Goal: Communication & Community: Answer question/provide support

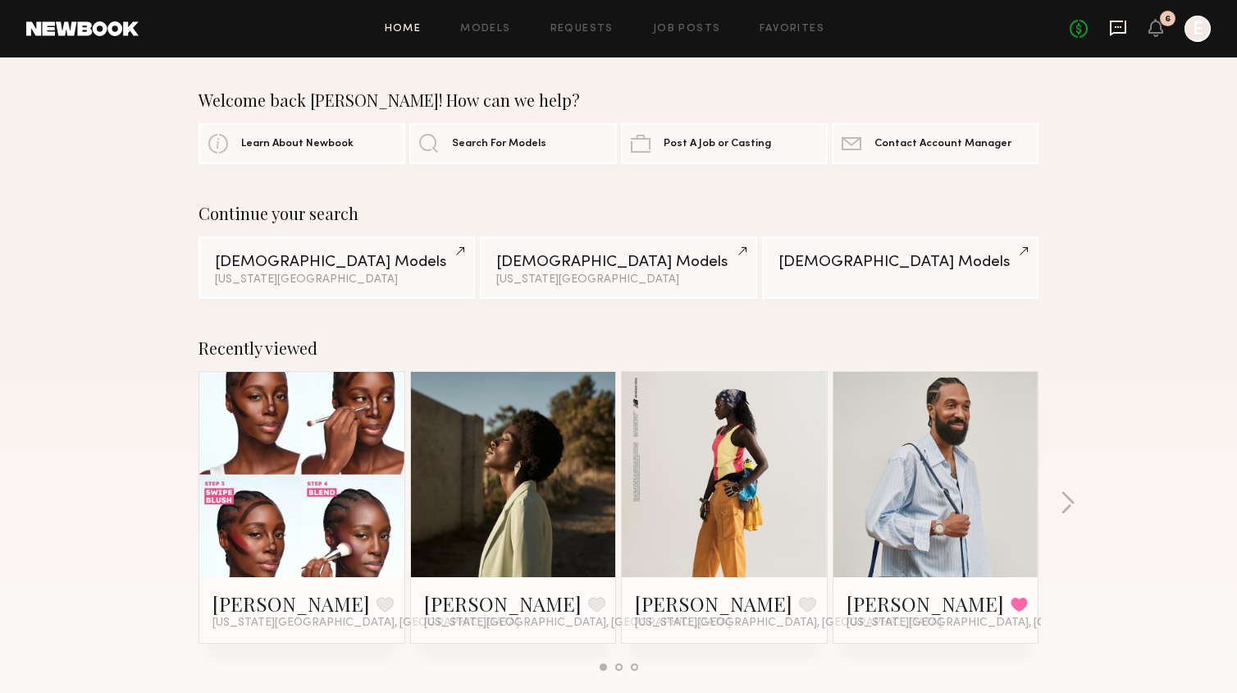
click at [1122, 29] on icon at bounding box center [1118, 28] width 18 height 18
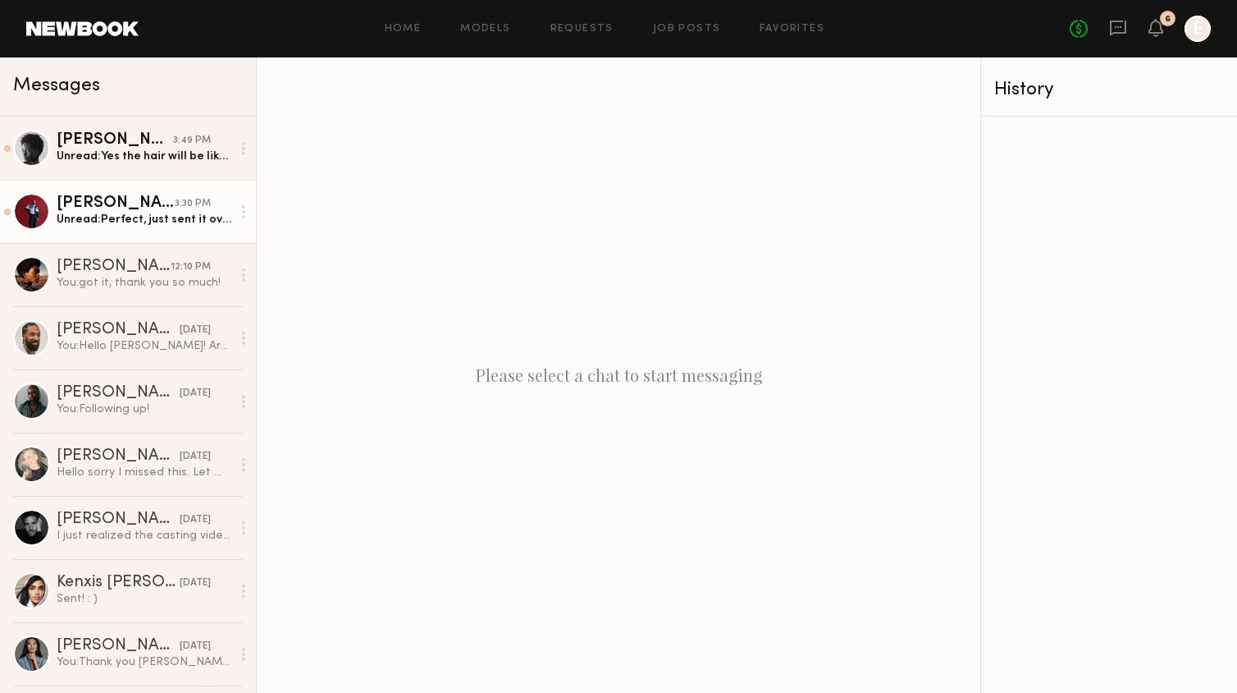
click at [122, 213] on div "Unread: Perfect, just sent it over to you" at bounding box center [144, 220] width 175 height 16
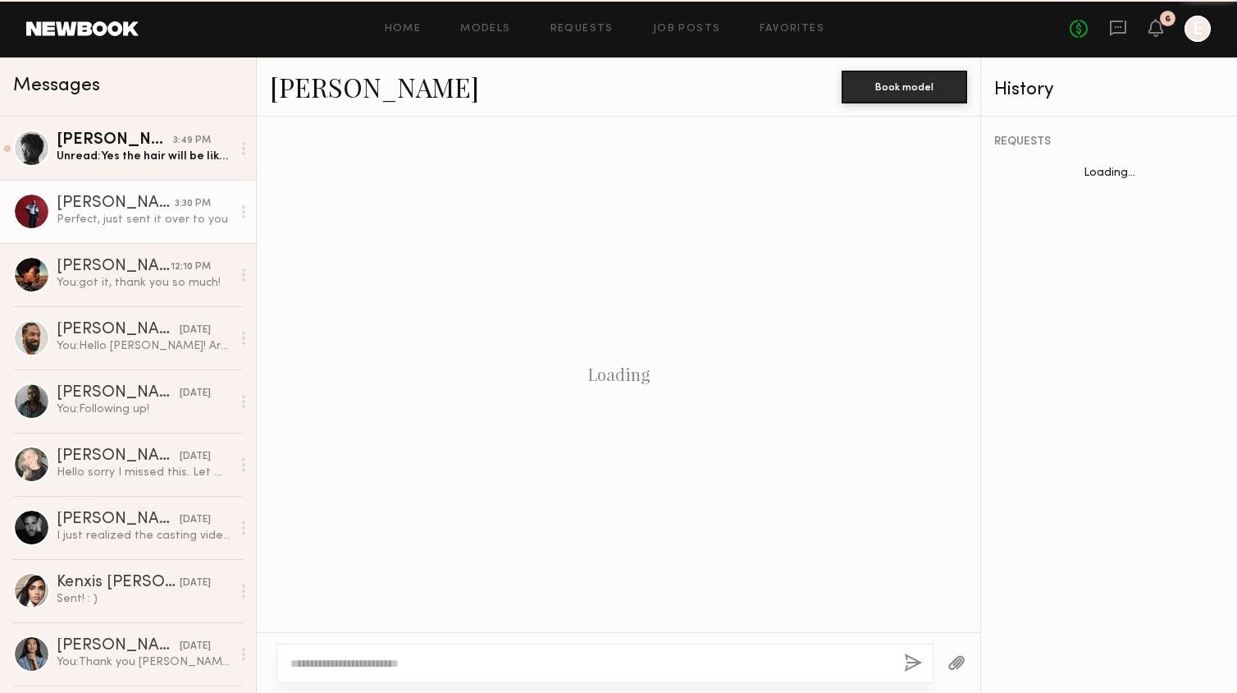
scroll to position [422, 0]
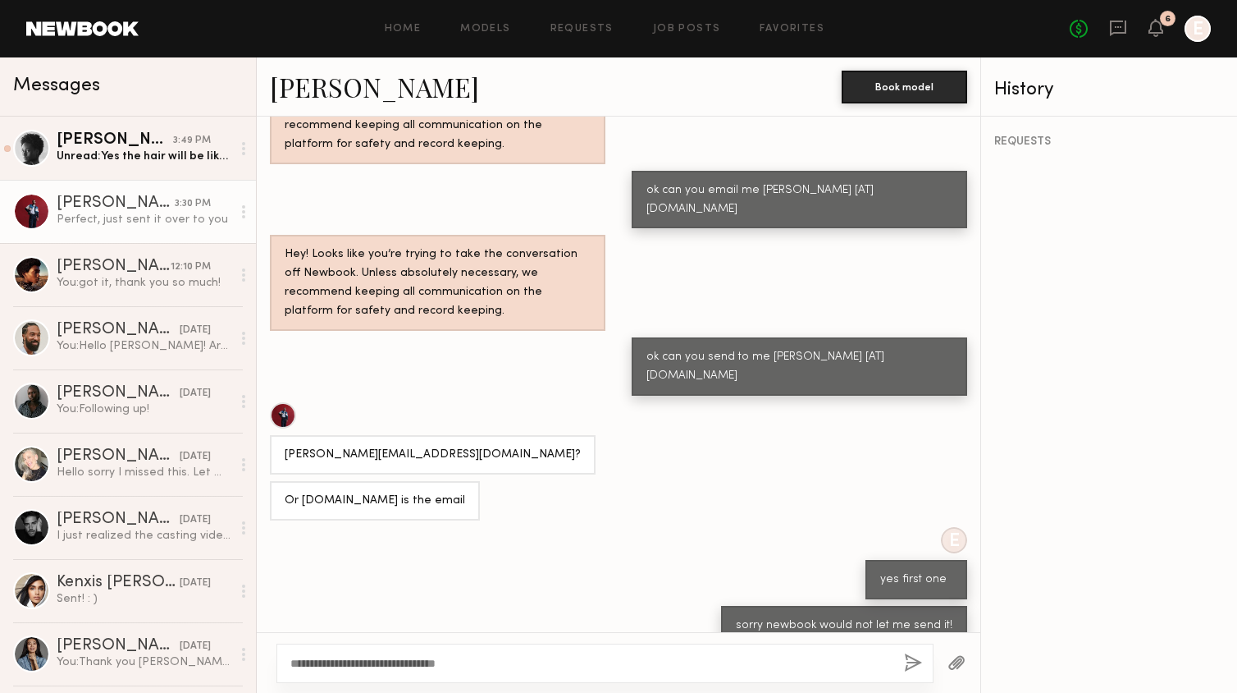
click at [423, 662] on textarea "**********" at bounding box center [590, 663] width 601 height 16
click at [499, 662] on textarea "**********" at bounding box center [590, 663] width 601 height 16
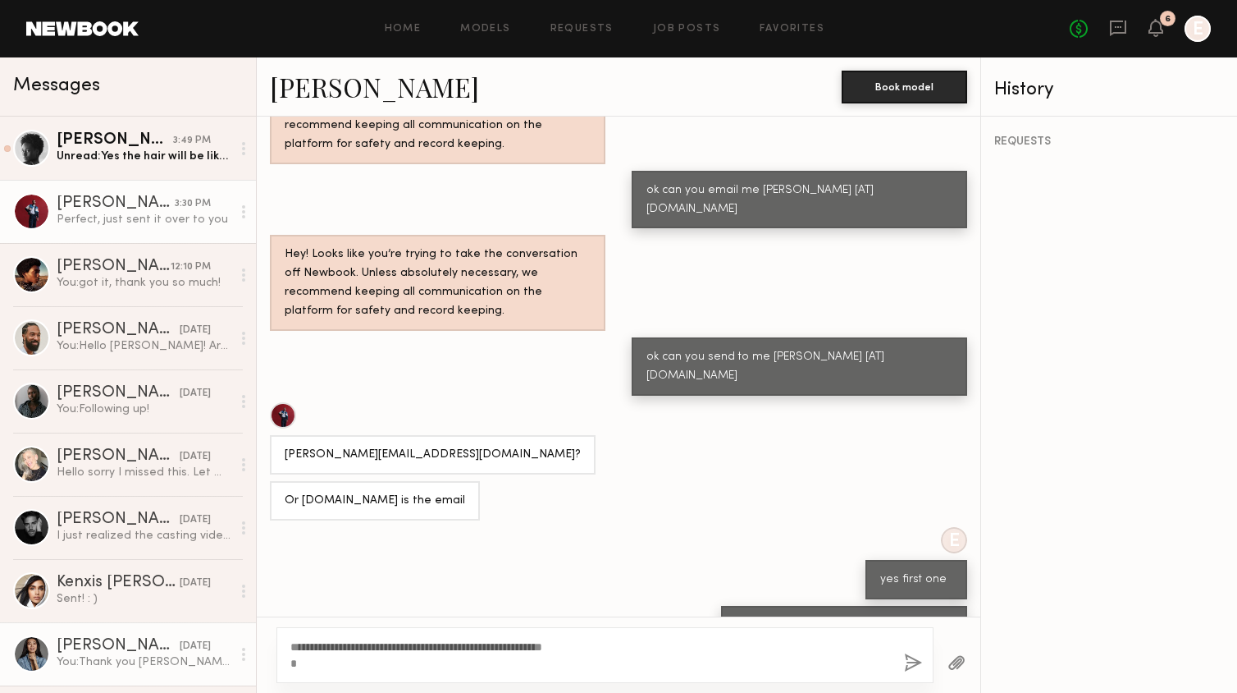
drag, startPoint x: 620, startPoint y: 653, endPoint x: 254, endPoint y: 640, distance: 366.2
click at [254, 640] on div "Messages Aleka W. 3:49 PM Unread: Yes the hair will be like the photo on Oct 2-…" at bounding box center [618, 374] width 1237 height 635
click at [425, 655] on textarea "**********" at bounding box center [590, 654] width 601 height 33
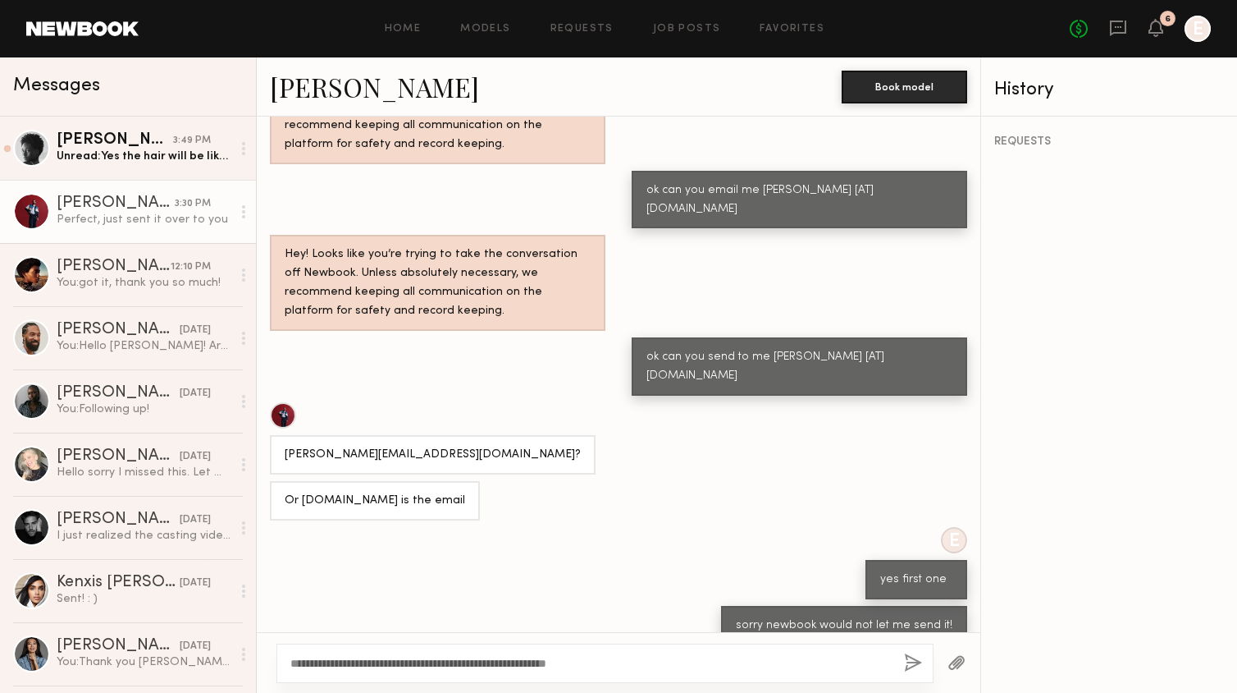
type textarea "**********"
click at [916, 660] on button "button" at bounding box center [913, 663] width 18 height 21
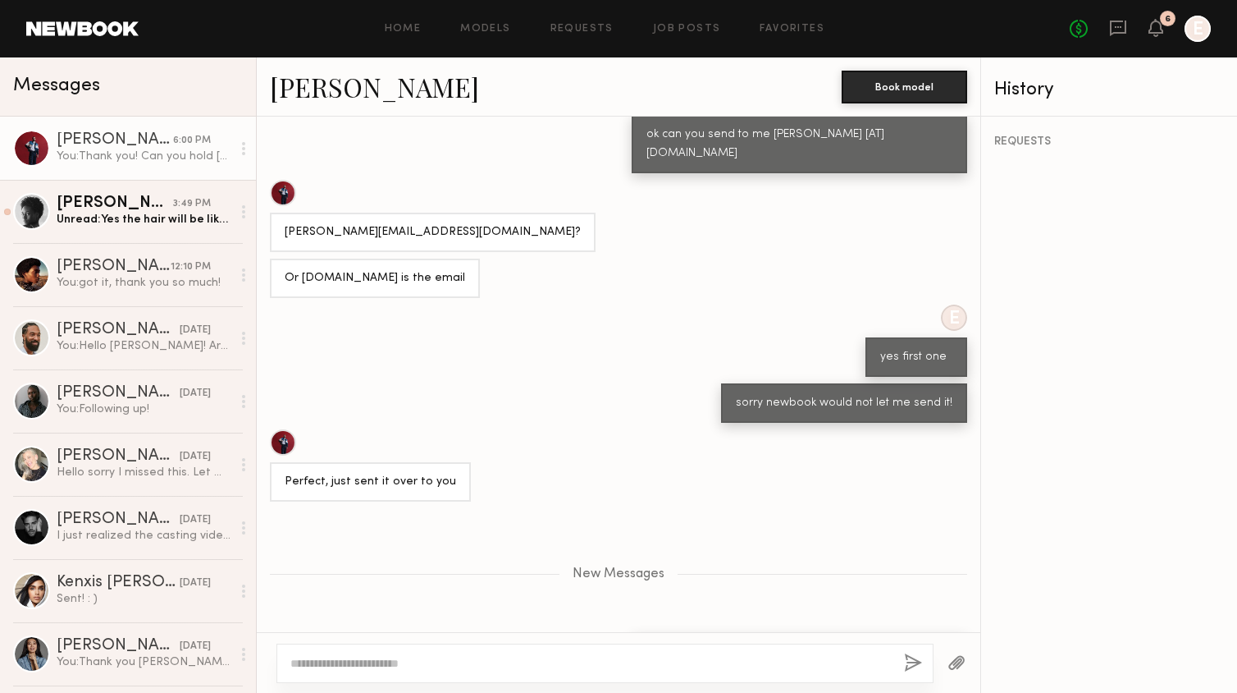
scroll to position [643, 0]
click at [439, 668] on textarea at bounding box center [590, 663] width 601 height 16
type textarea "*"
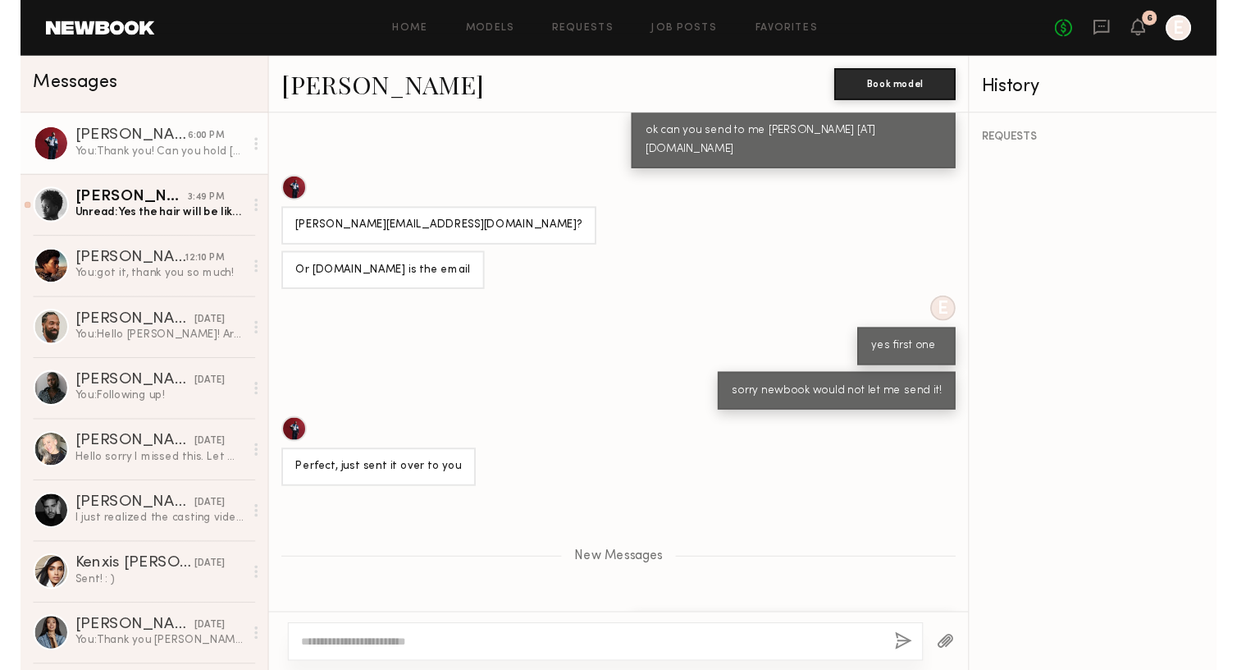
scroll to position [0, 0]
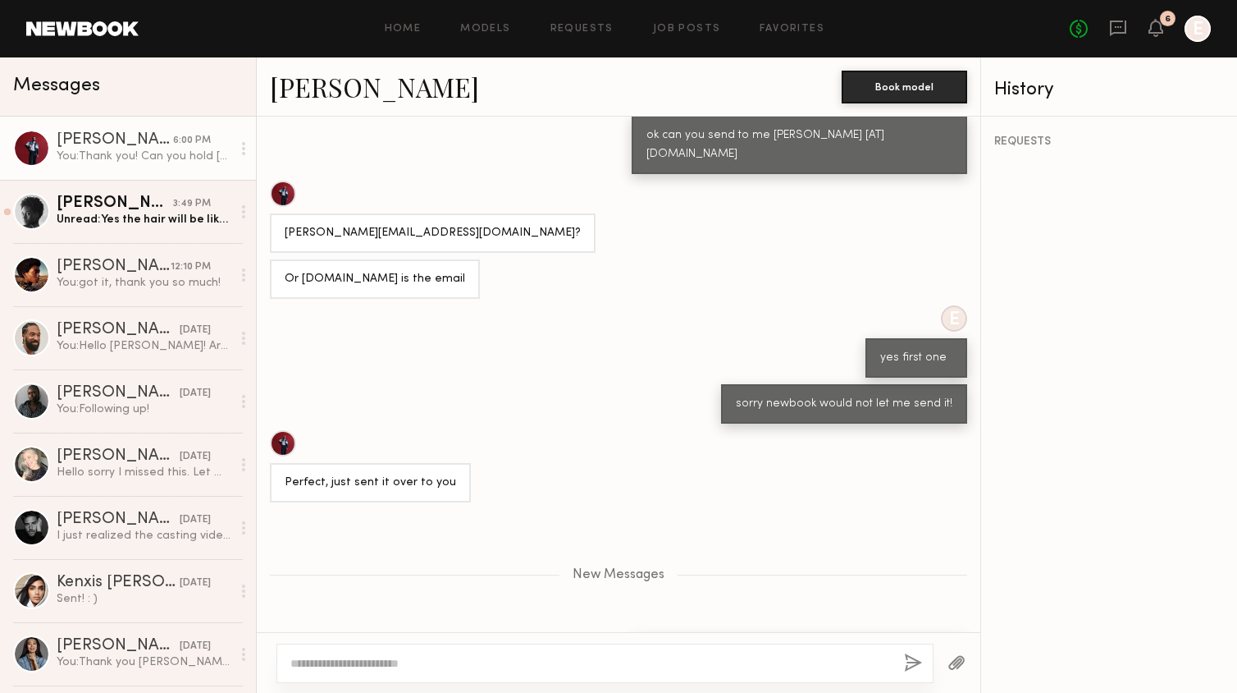
click at [291, 103] on div "Dorian W. Book model" at bounding box center [619, 86] width 724 height 59
click at [292, 92] on link "Dorian W." at bounding box center [374, 86] width 209 height 35
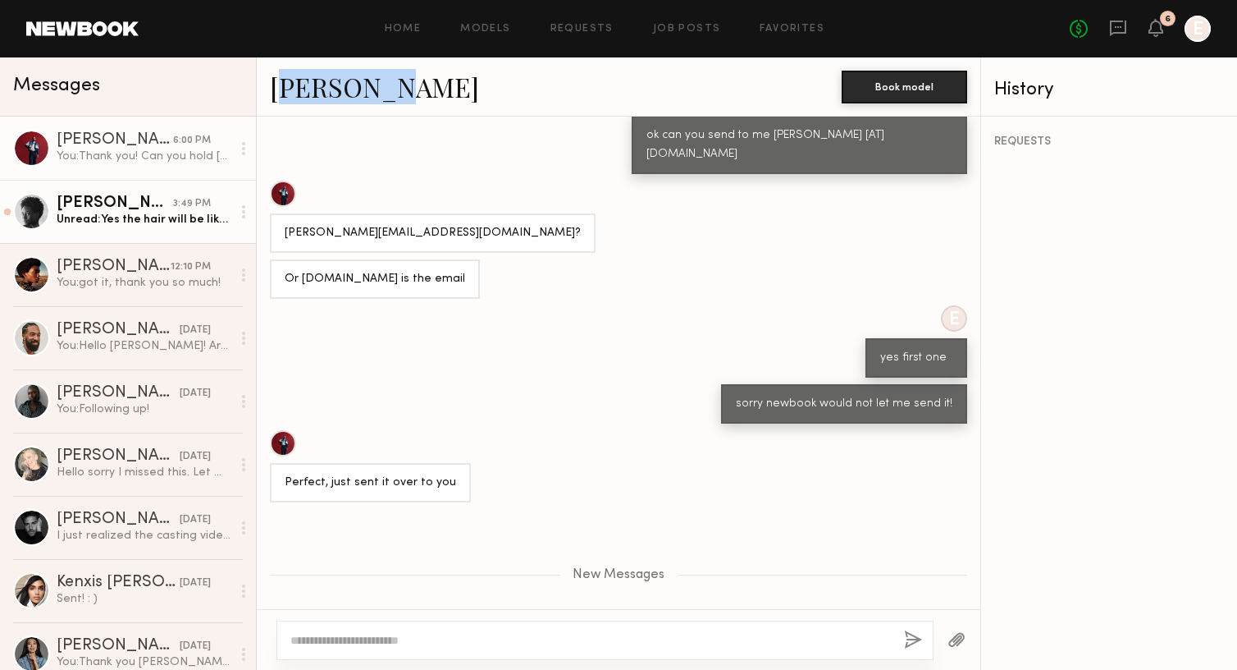
click at [144, 207] on div "Aleka W." at bounding box center [115, 203] width 117 height 16
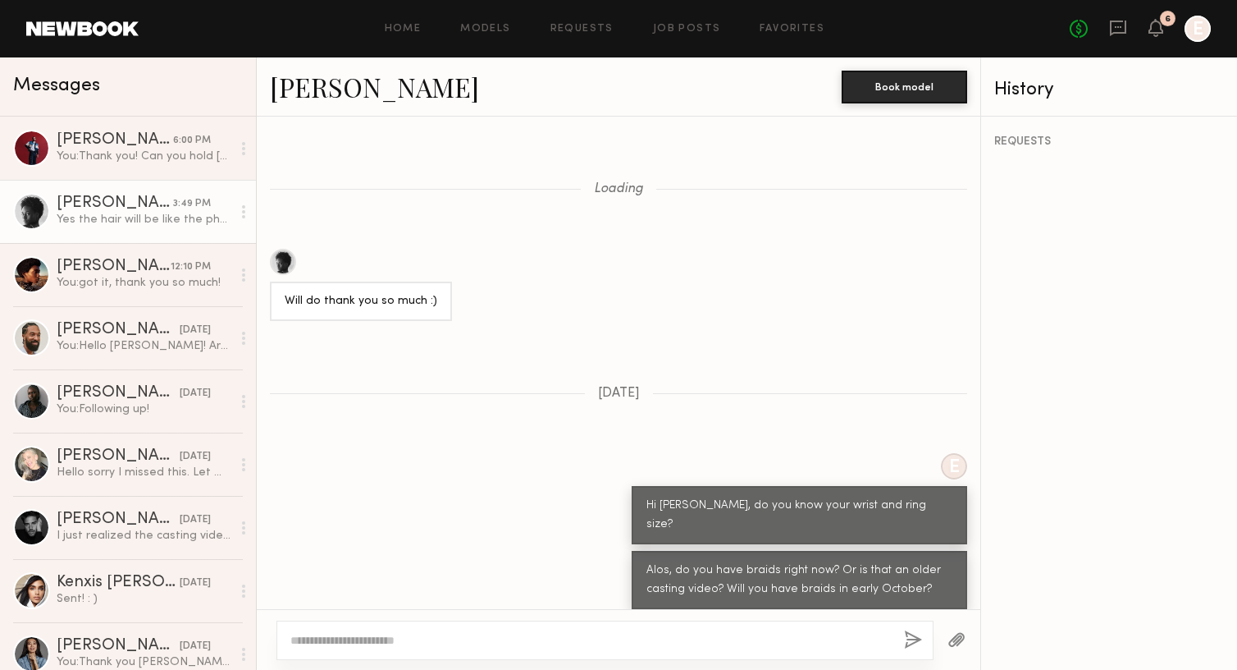
scroll to position [1466, 0]
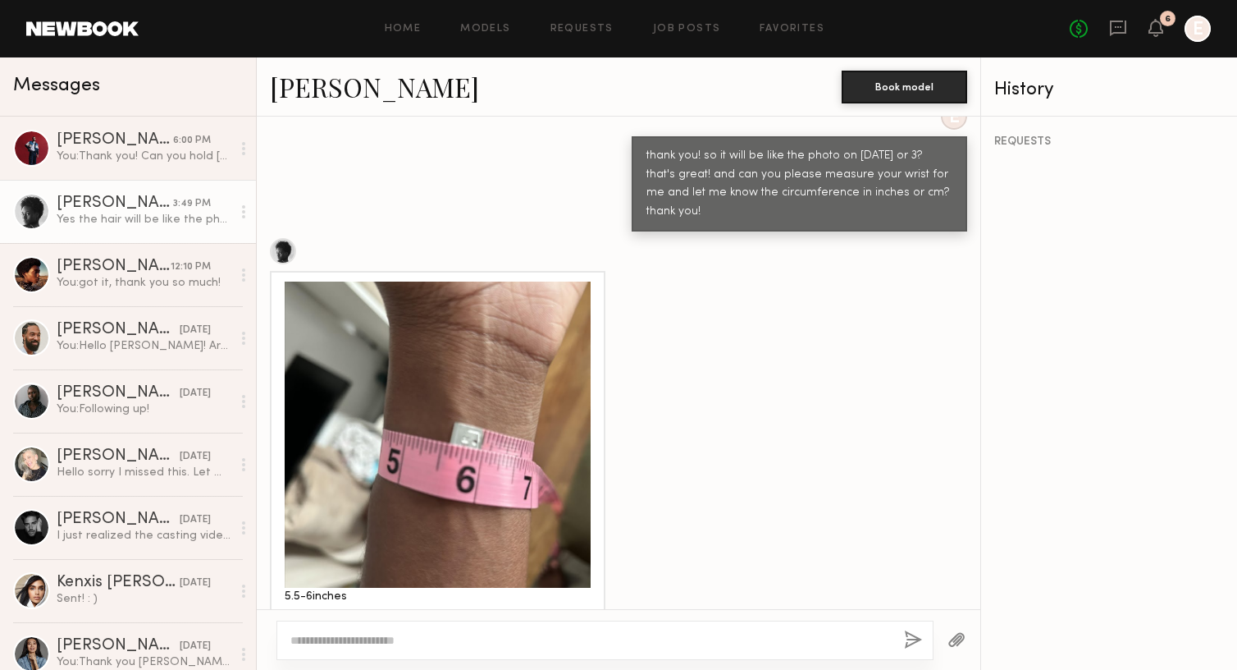
click at [457, 638] on textarea at bounding box center [590, 640] width 601 height 16
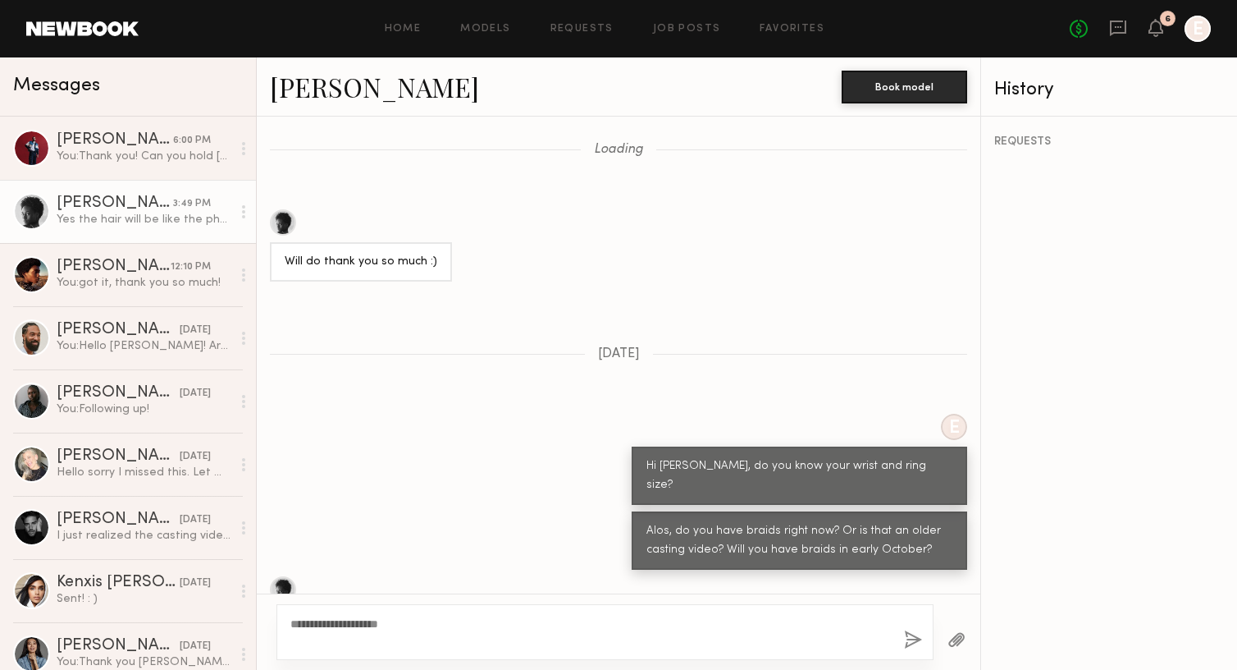
scroll to position [1156, 0]
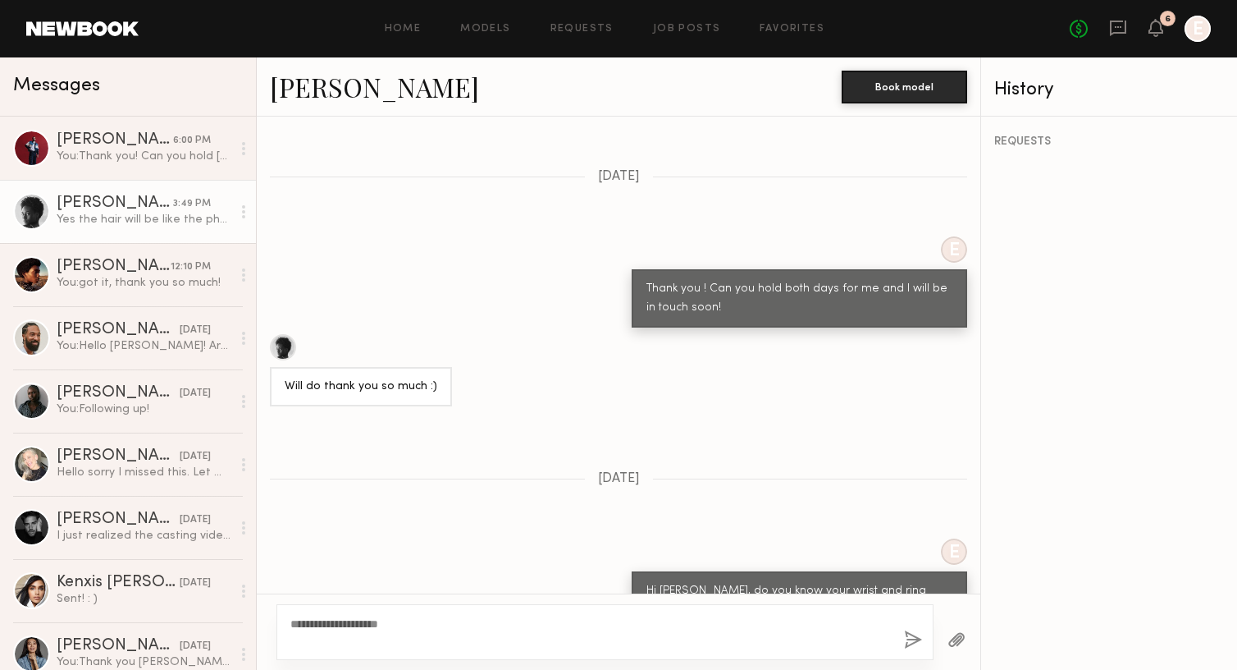
type textarea "**********"
click at [908, 643] on button "button" at bounding box center [913, 640] width 18 height 21
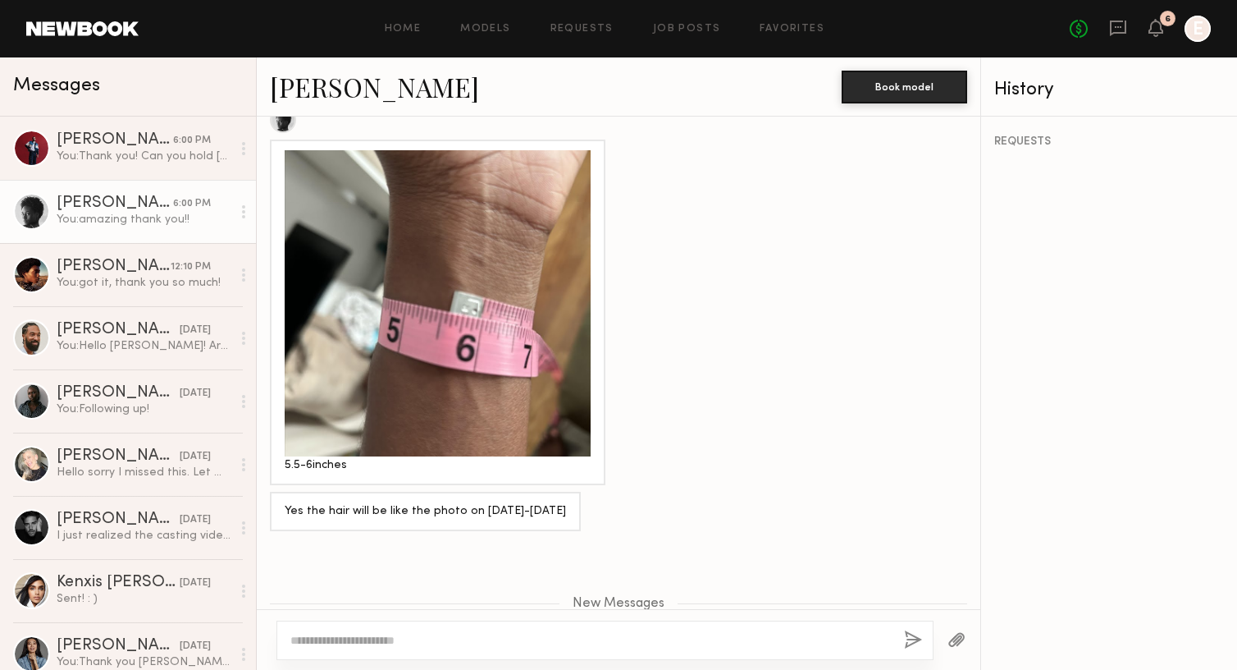
scroll to position [2755, 0]
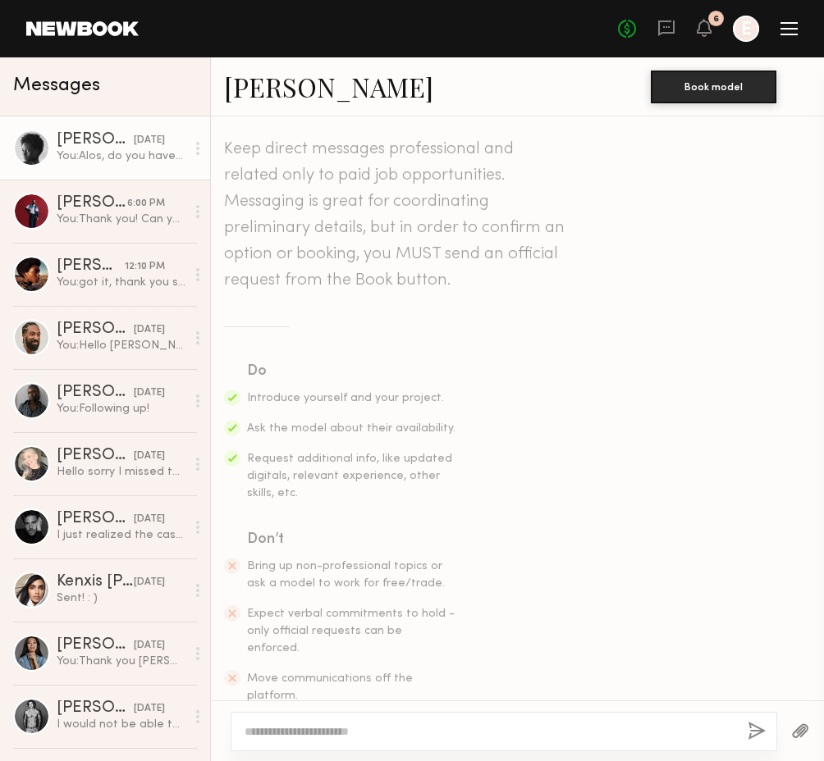
scroll to position [2753, 0]
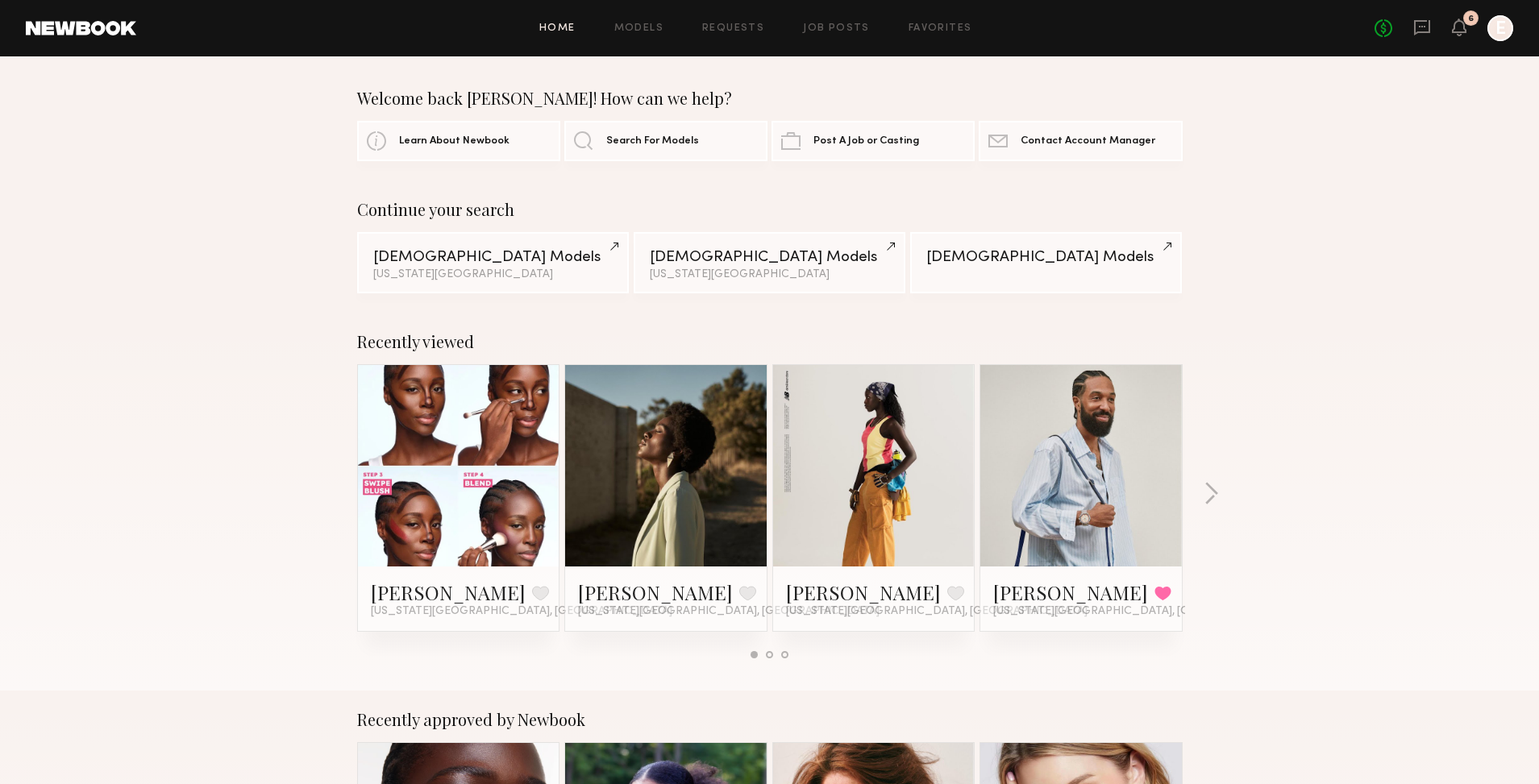
click at [450, 501] on link at bounding box center [459, 466] width 98 height 201
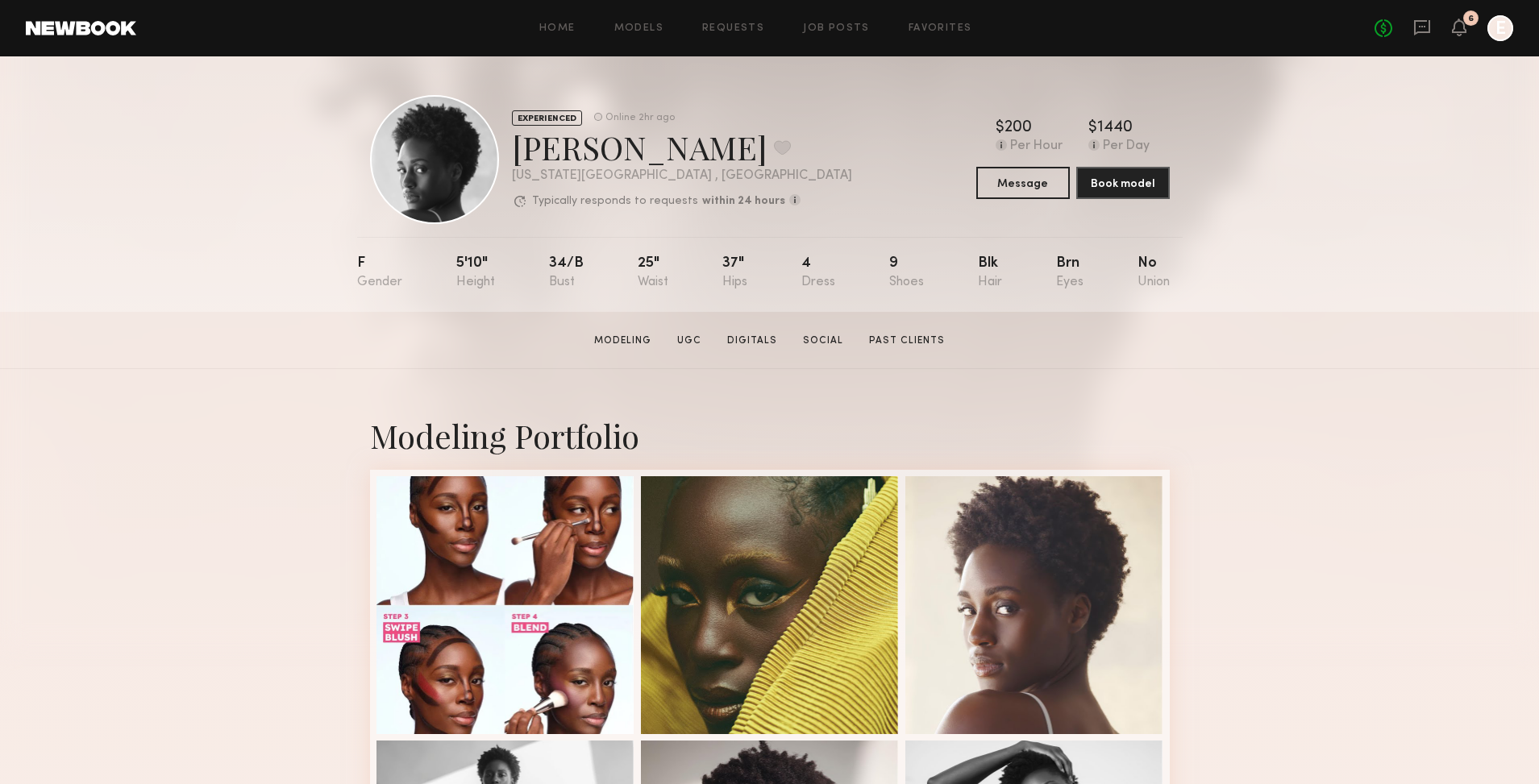
click at [666, 17] on div "Home Models Requests Job Posts Favorites Sign Out No fees up to $5,000 6 E" at bounding box center [826, 28] width 1378 height 26
click at [653, 21] on div "Home Models Requests Job Posts Favorites Sign Out No fees up to $5,000 6 E" at bounding box center [826, 28] width 1378 height 26
click at [646, 27] on link "Models" at bounding box center [639, 28] width 49 height 11
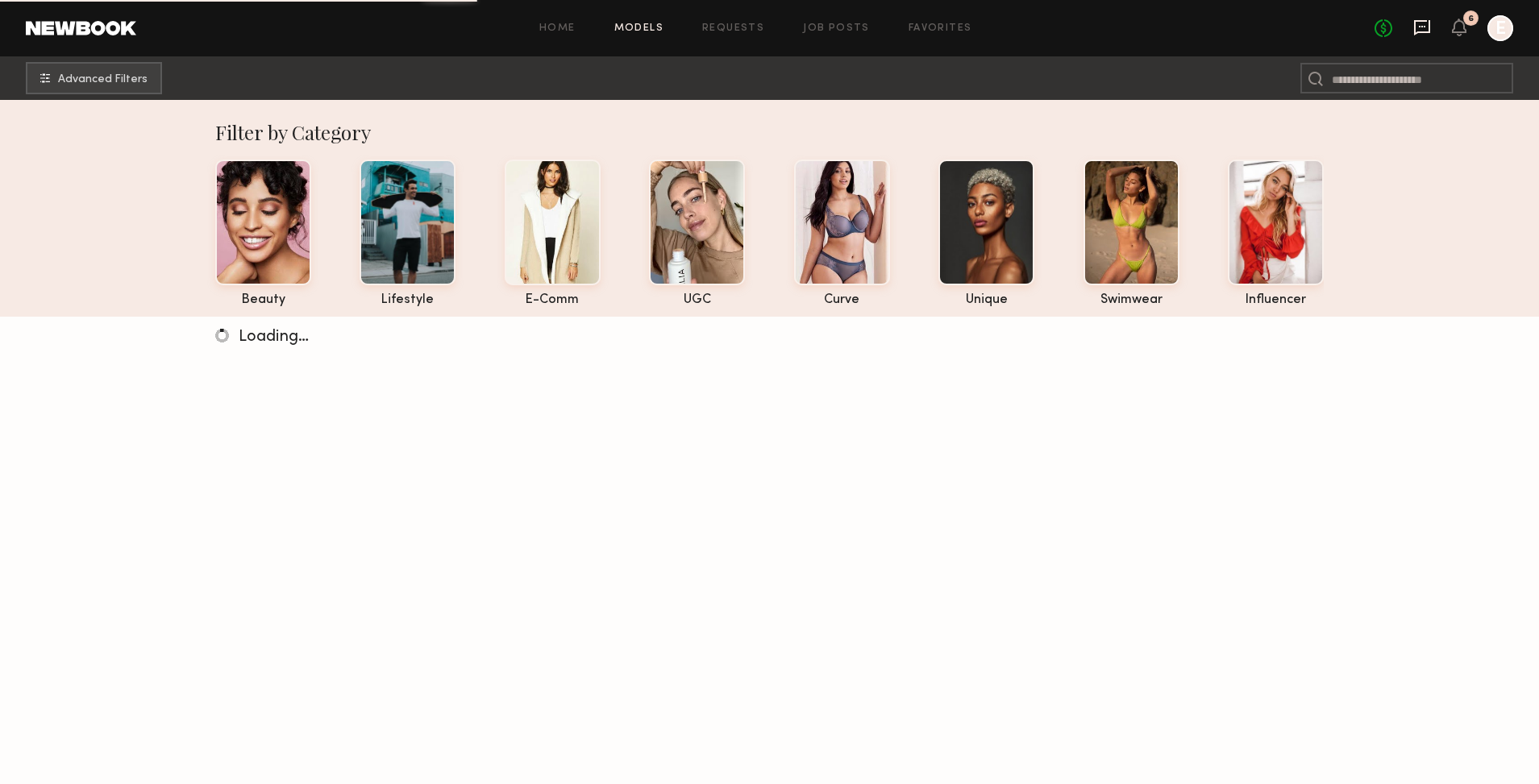
click at [1421, 30] on icon at bounding box center [1422, 28] width 16 height 16
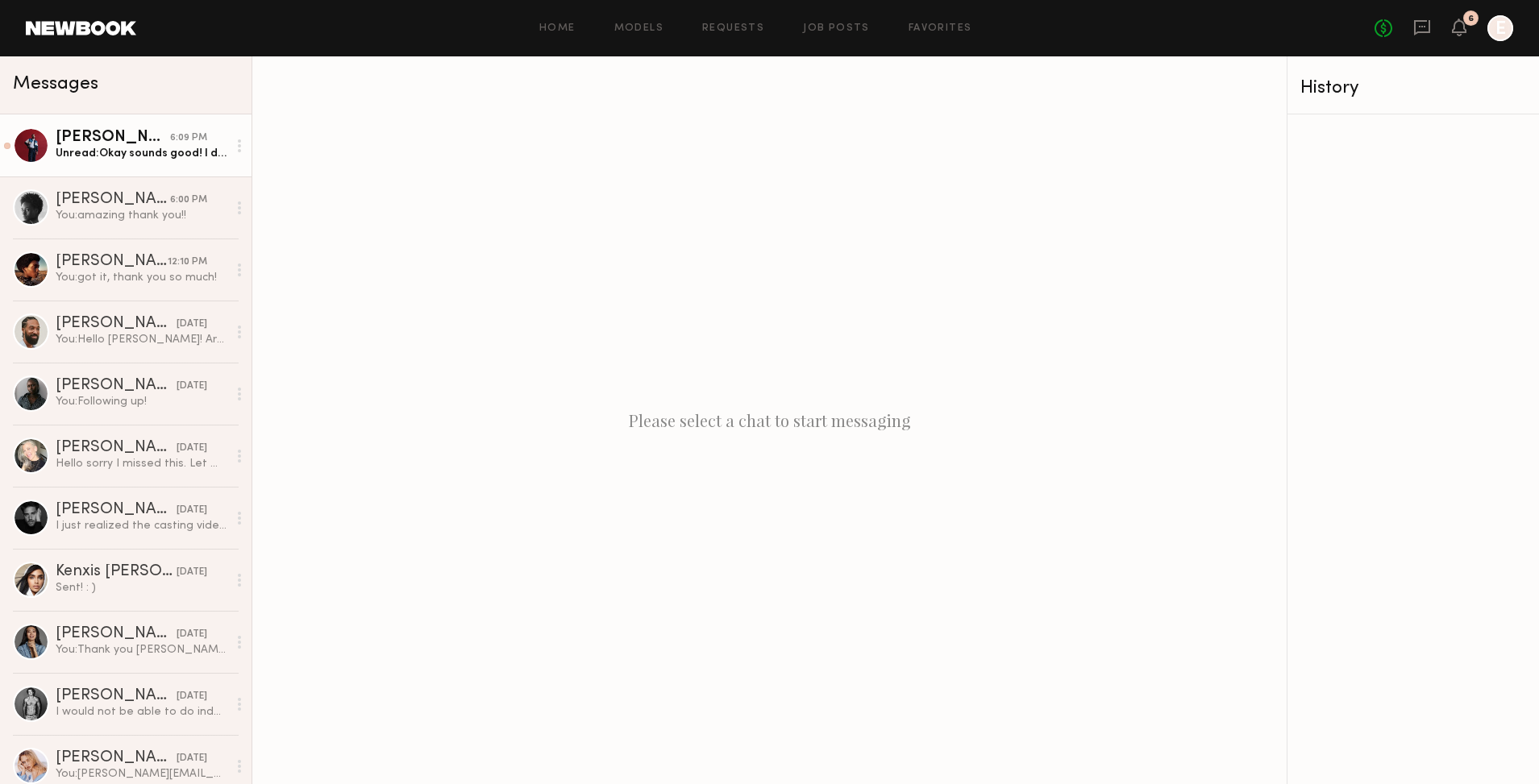
click at [131, 148] on div "Unread: Okay sounds good! I do have something on the books for the 3rd @ 3 pm. …" at bounding box center [142, 154] width 172 height 16
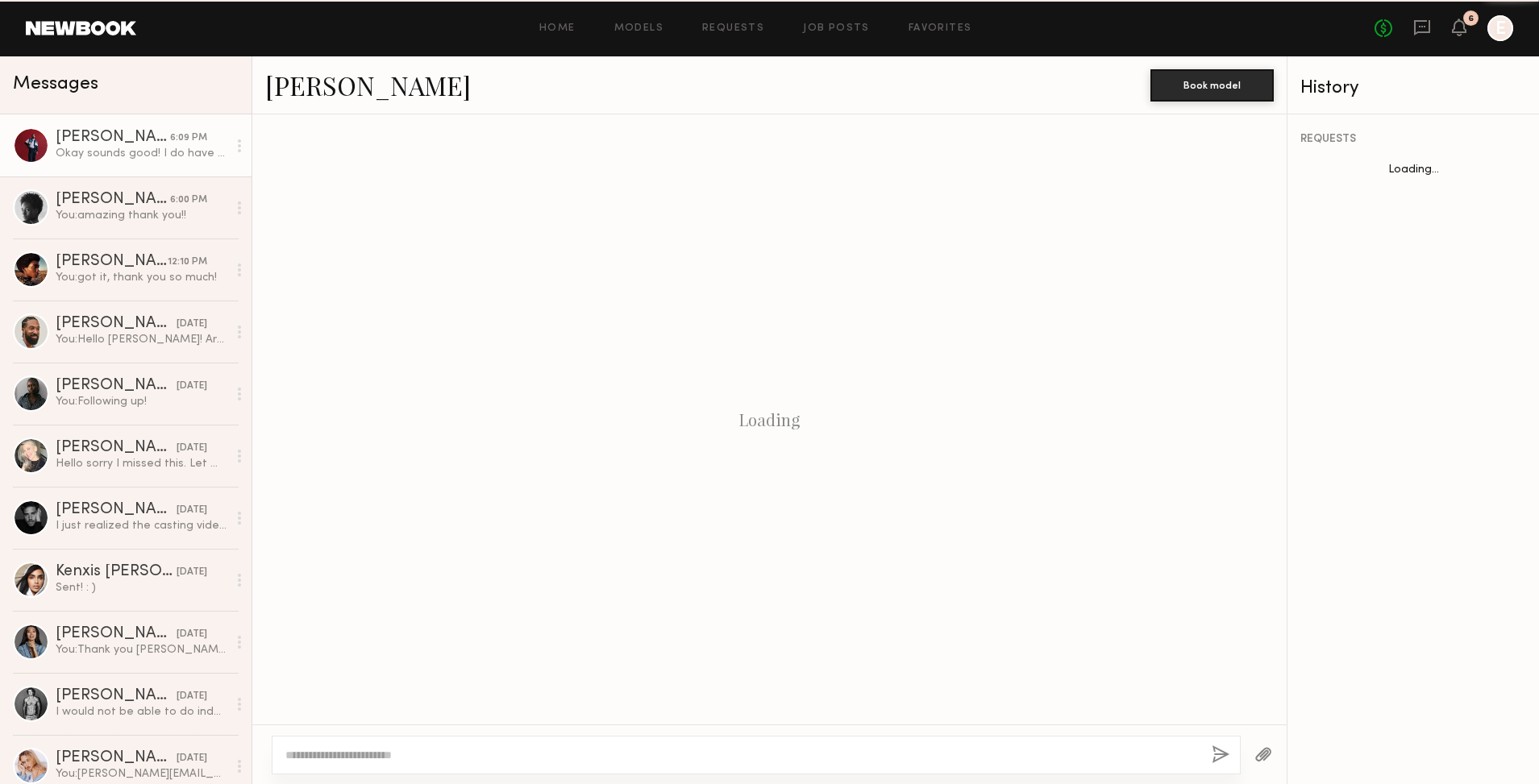
scroll to position [396, 0]
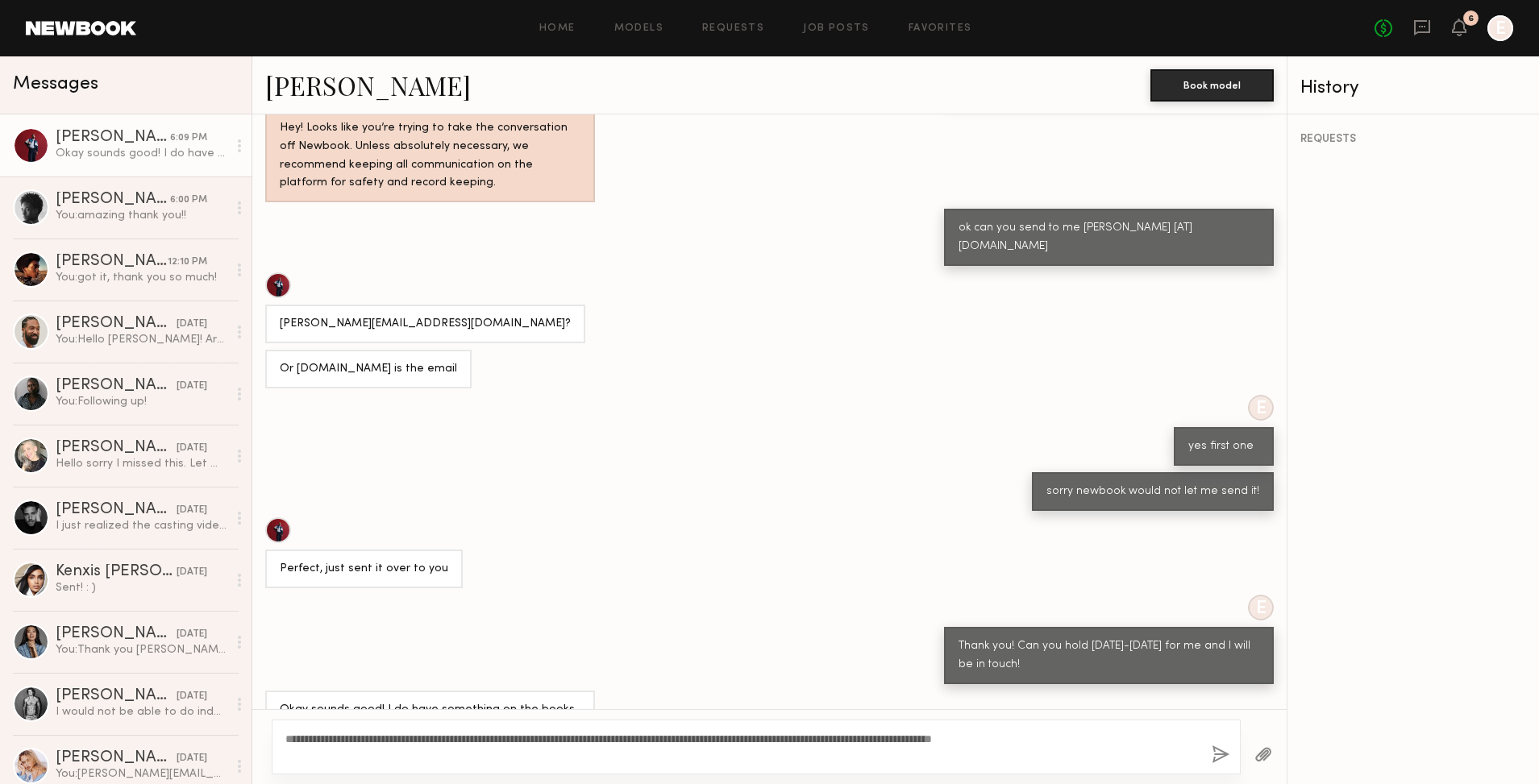
type textarea "**********"
click at [1229, 753] on button "button" at bounding box center [1221, 756] width 18 height 21
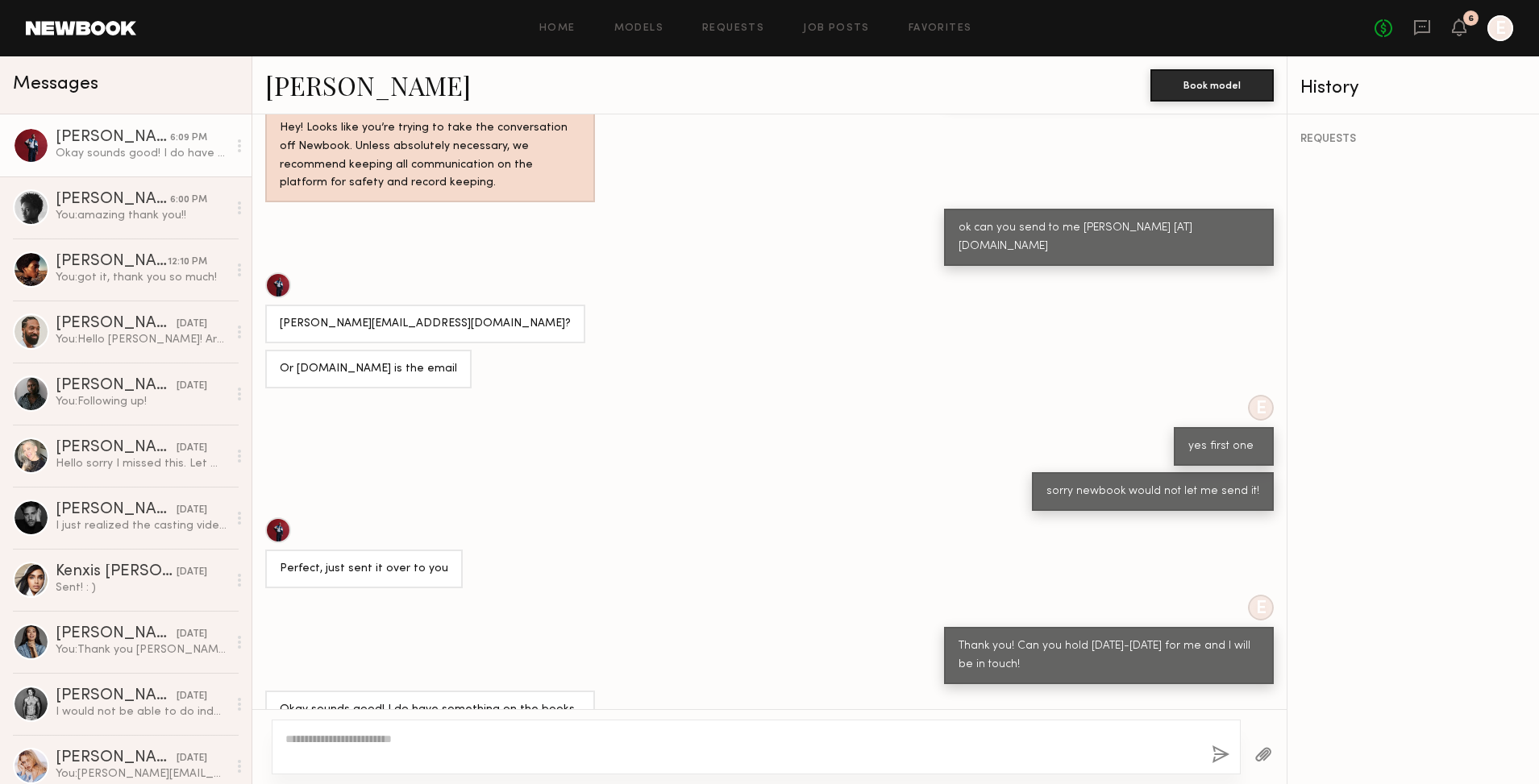
scroll to position [631, 0]
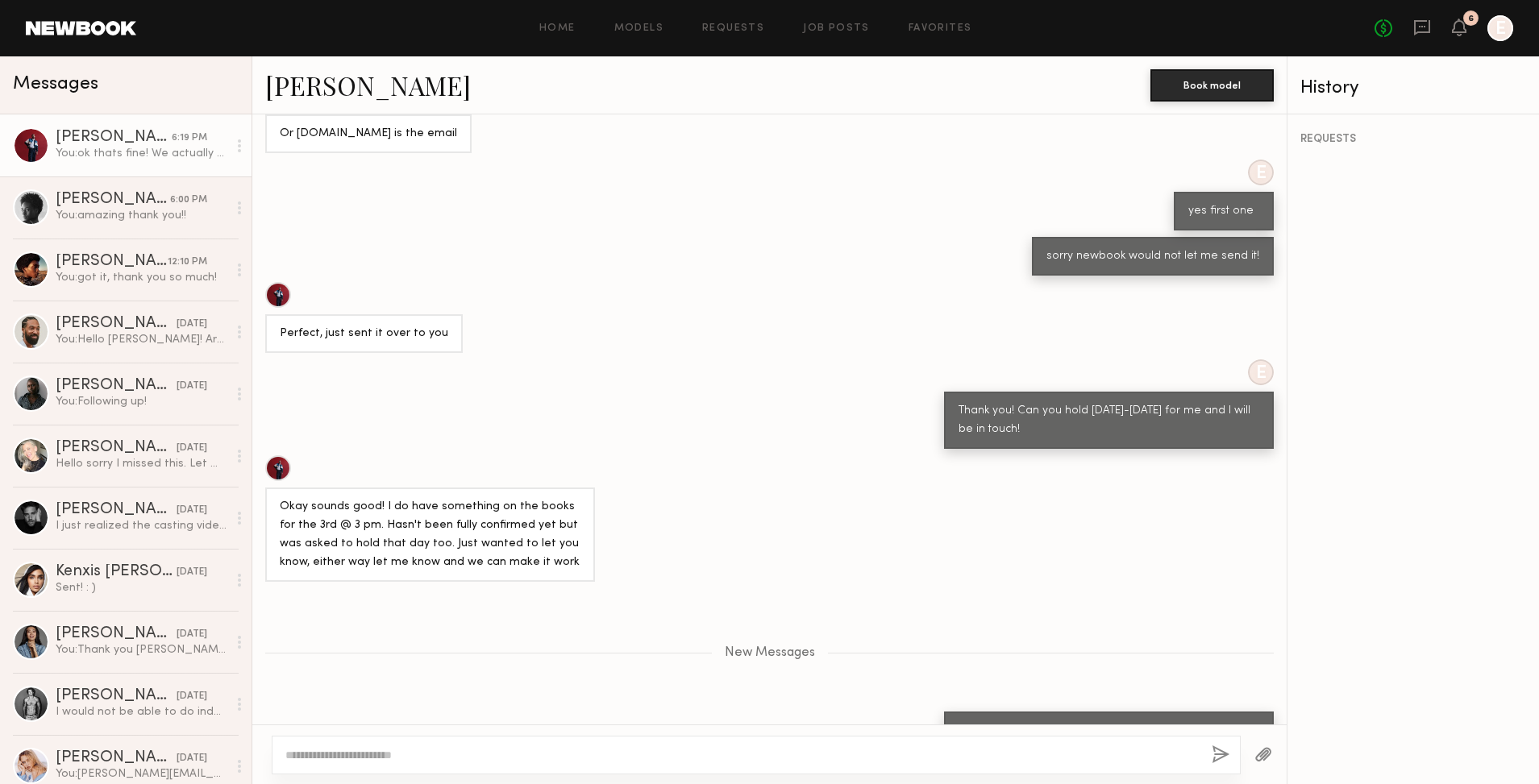
click at [329, 84] on link "Dorian W." at bounding box center [368, 84] width 205 height 34
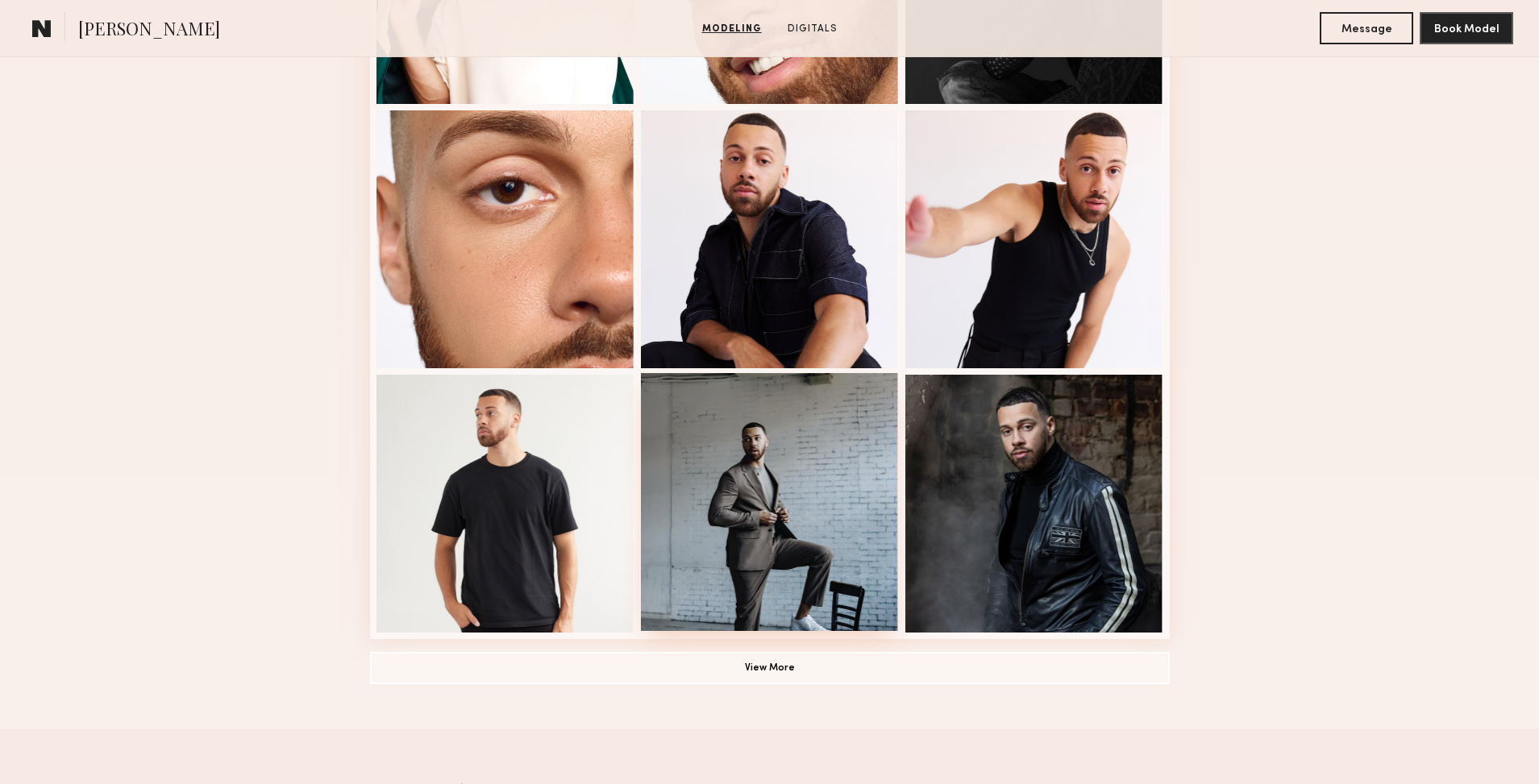
scroll to position [960, 0]
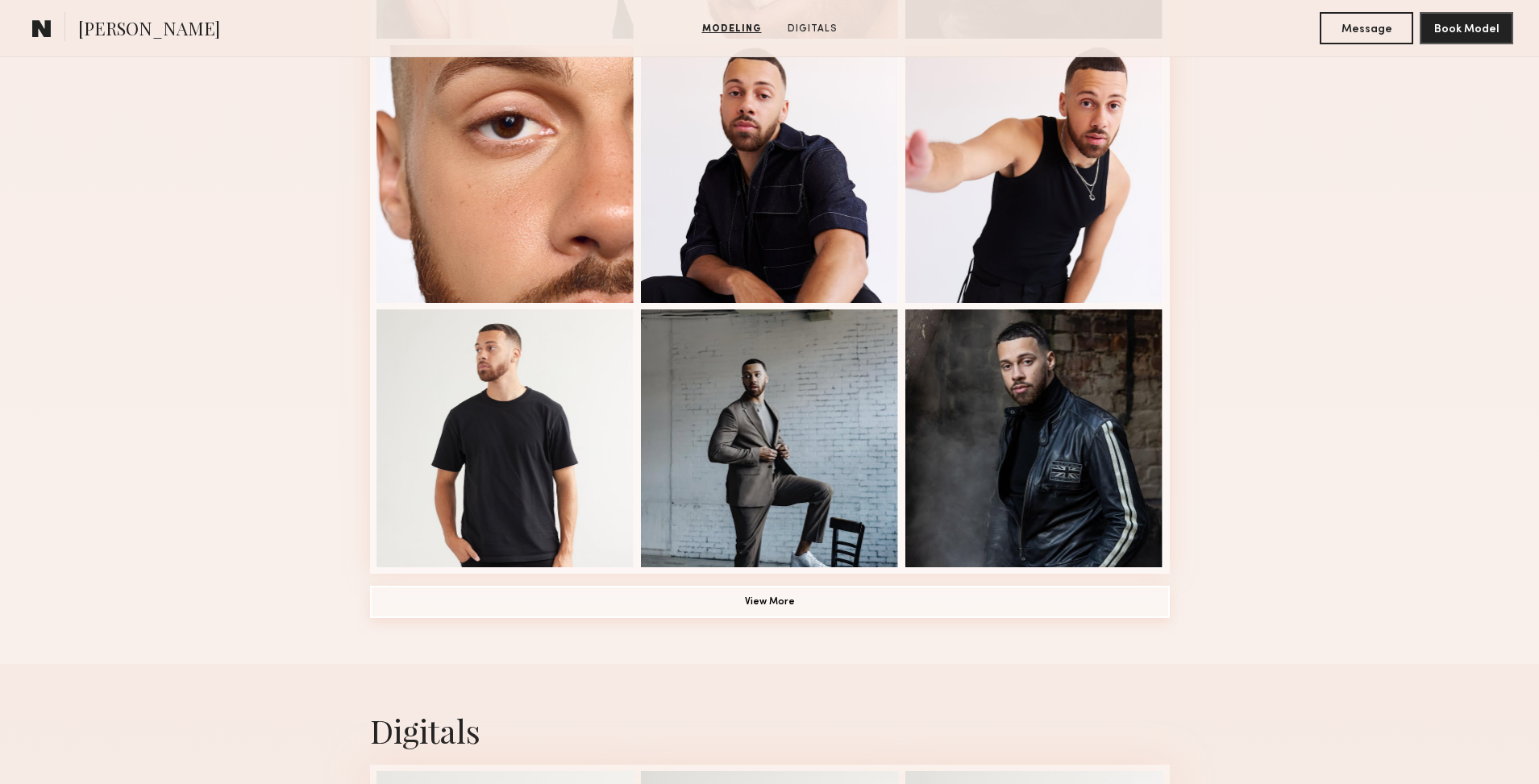
click at [753, 616] on button "View More" at bounding box center [770, 602] width 800 height 32
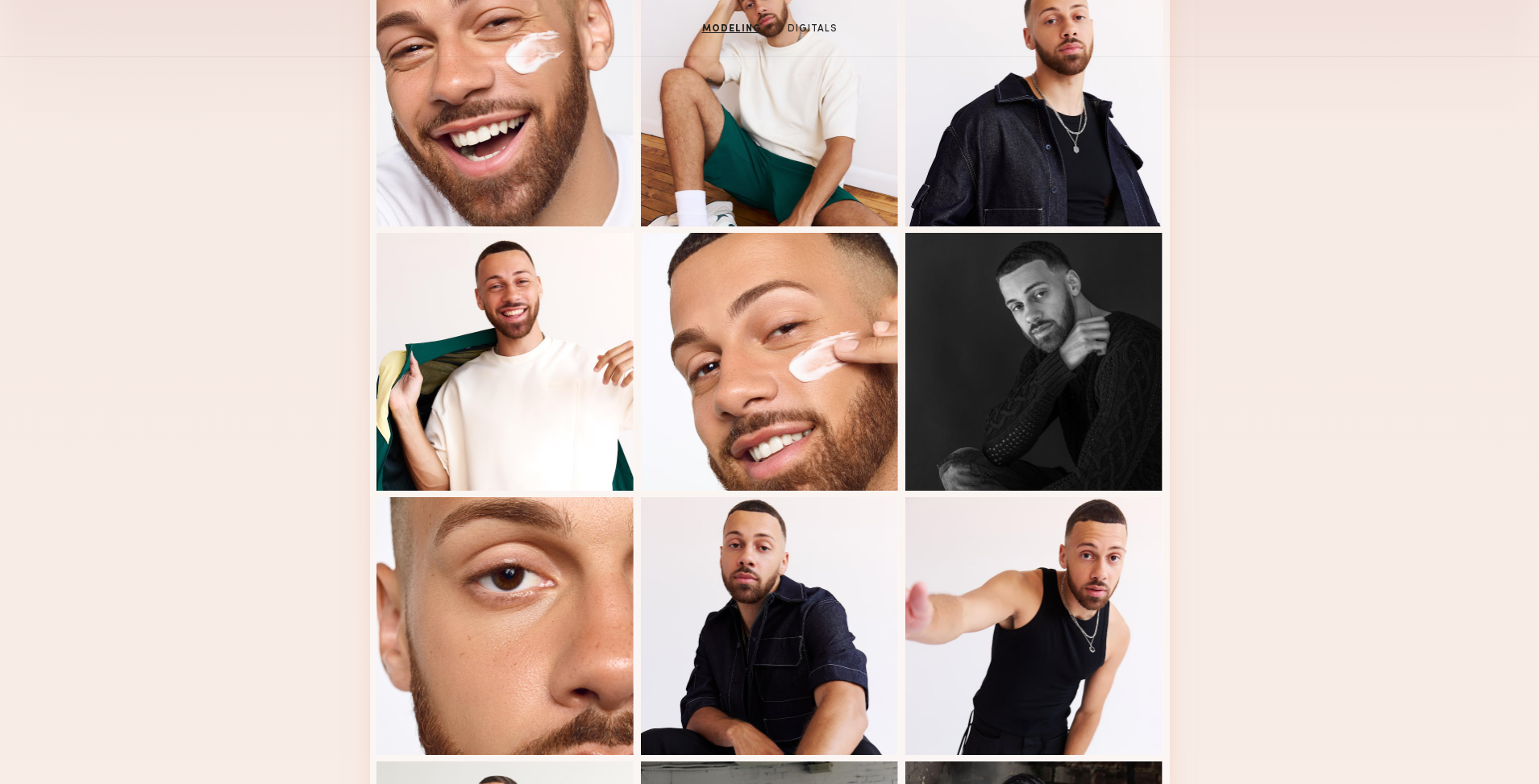
scroll to position [227, 0]
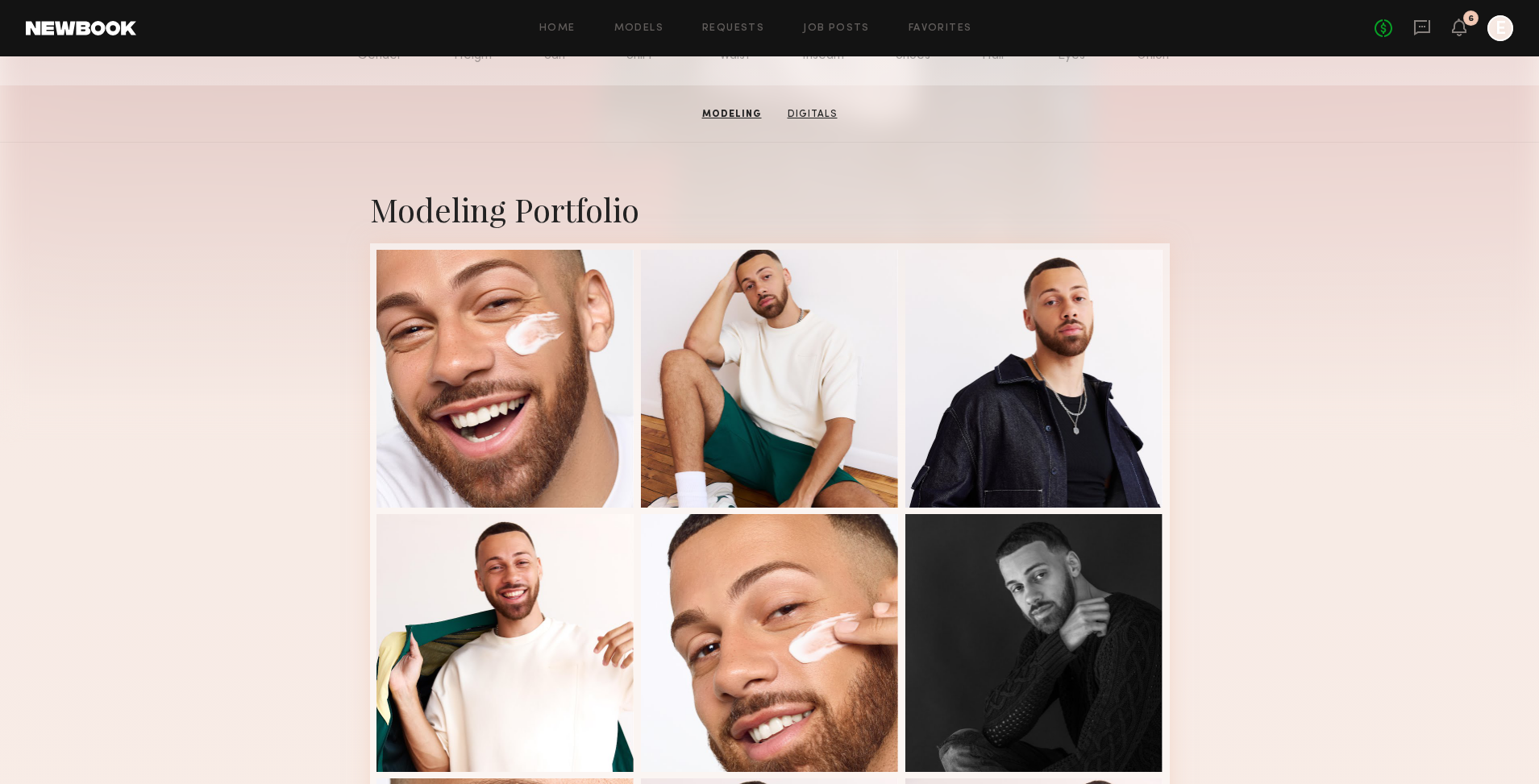
click at [793, 120] on link "Digitals" at bounding box center [813, 114] width 63 height 15
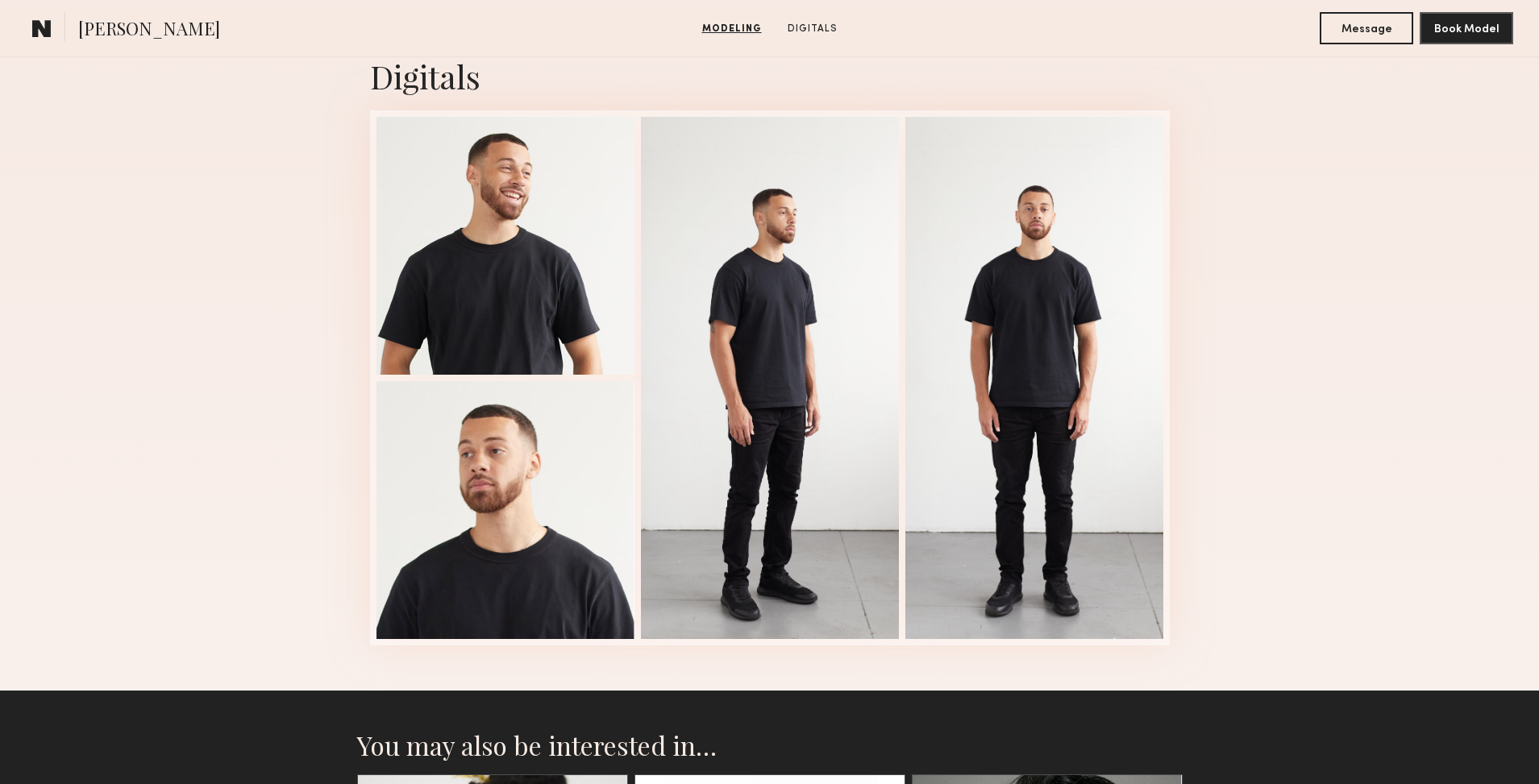
scroll to position [2660, 0]
